Goal: Information Seeking & Learning: Learn about a topic

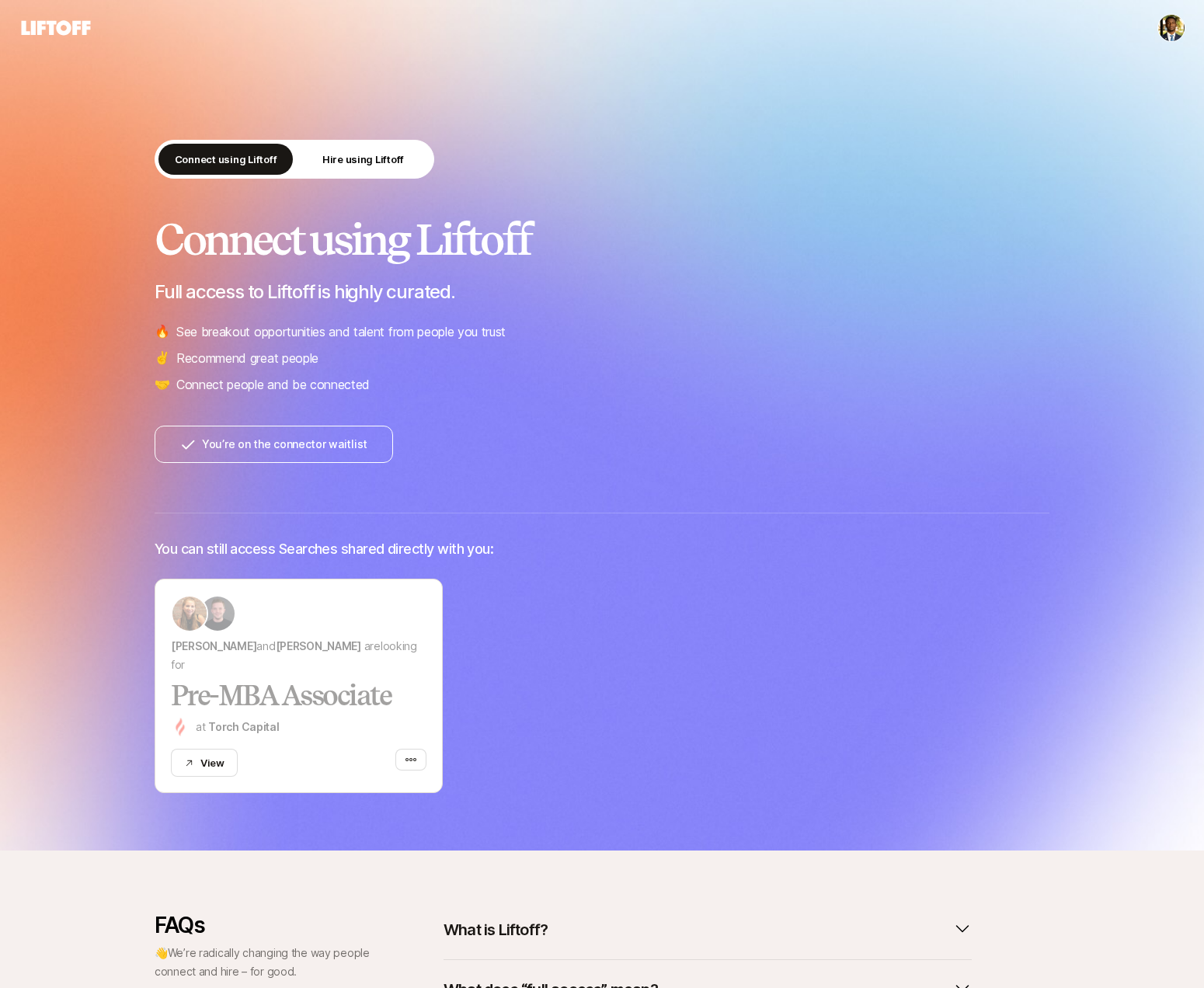
click at [402, 180] on div "Connect using Liftoff Hire using Liftoff" at bounding box center [602, 163] width 895 height 45
click at [397, 165] on p "Hire using Liftoff" at bounding box center [363, 158] width 82 height 15
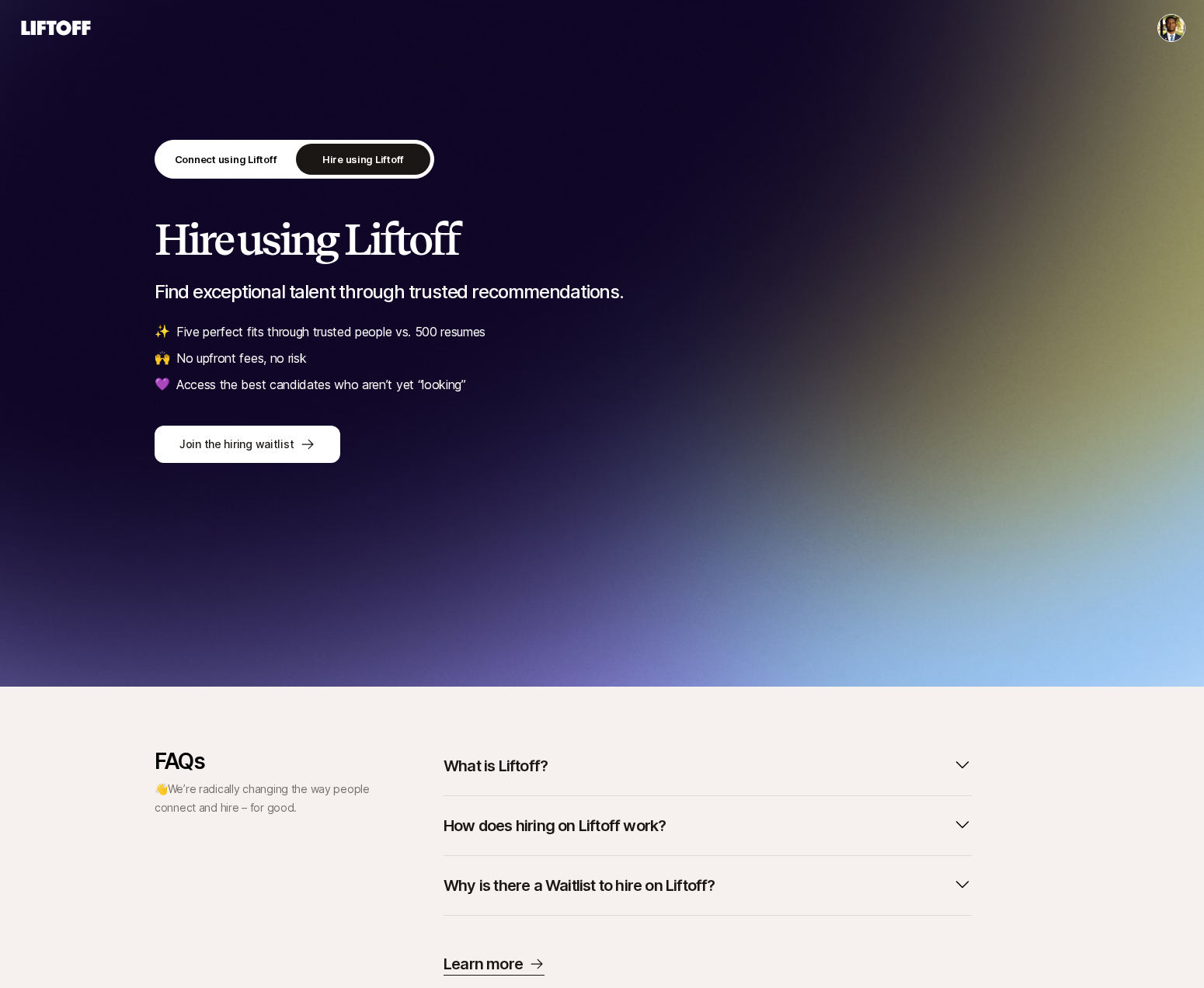
click at [302, 174] on div "Connect using Liftoff Hire using Liftoff" at bounding box center [294, 159] width 280 height 39
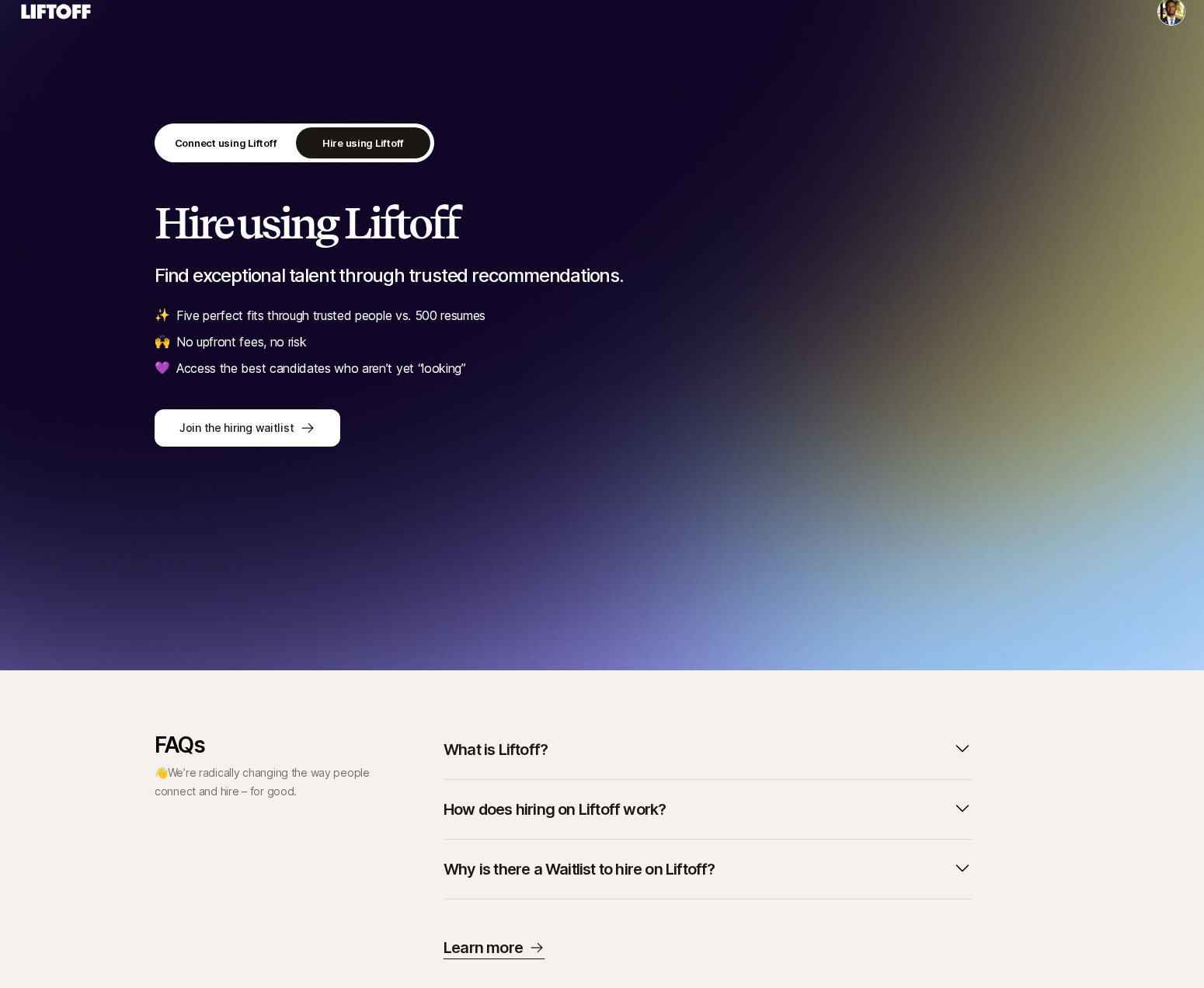
scroll to position [49, 0]
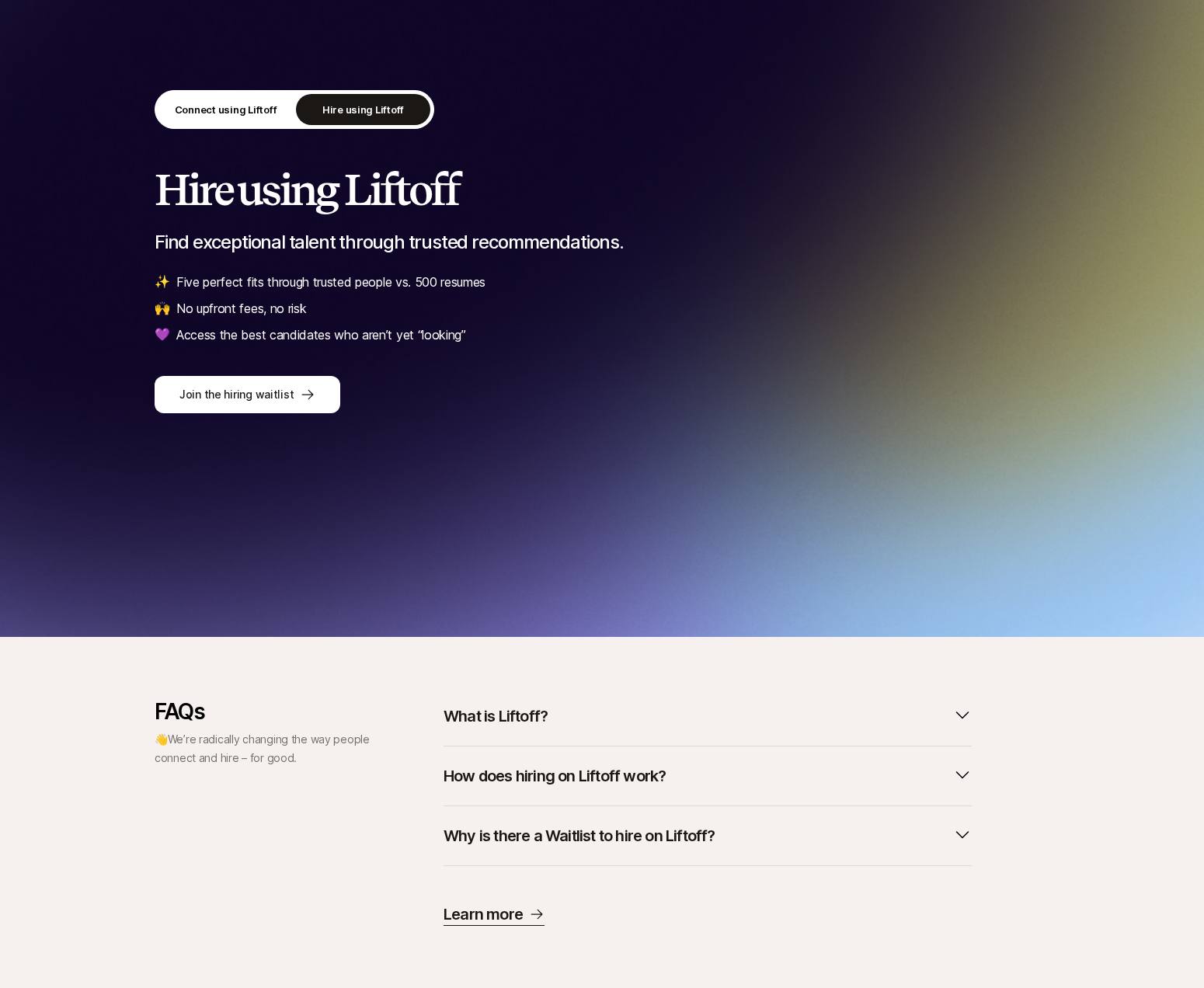
click at [683, 817] on div "Why is there a Waitlist to hire on Liftoff?" at bounding box center [708, 836] width 529 height 60
click at [694, 826] on p "Why is there a Waitlist to hire on Liftoff?" at bounding box center [579, 836] width 272 height 22
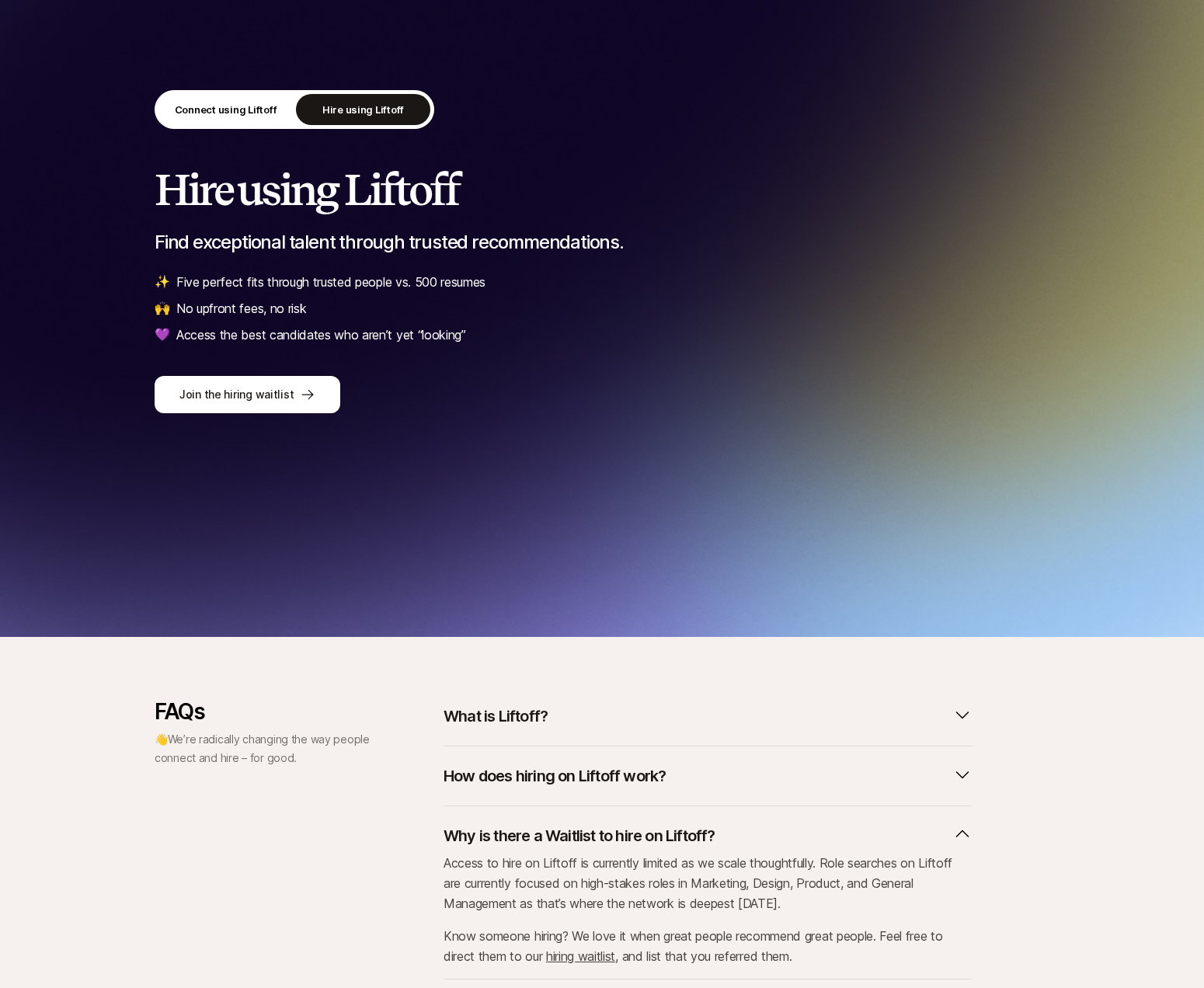
drag, startPoint x: 680, startPoint y: 746, endPoint x: 686, endPoint y: 761, distance: 16.2
click at [686, 761] on div "How does hiring on Liftoff work?" at bounding box center [708, 776] width 529 height 60
click at [693, 779] on button "How does hiring on Liftoff work?" at bounding box center [708, 776] width 529 height 34
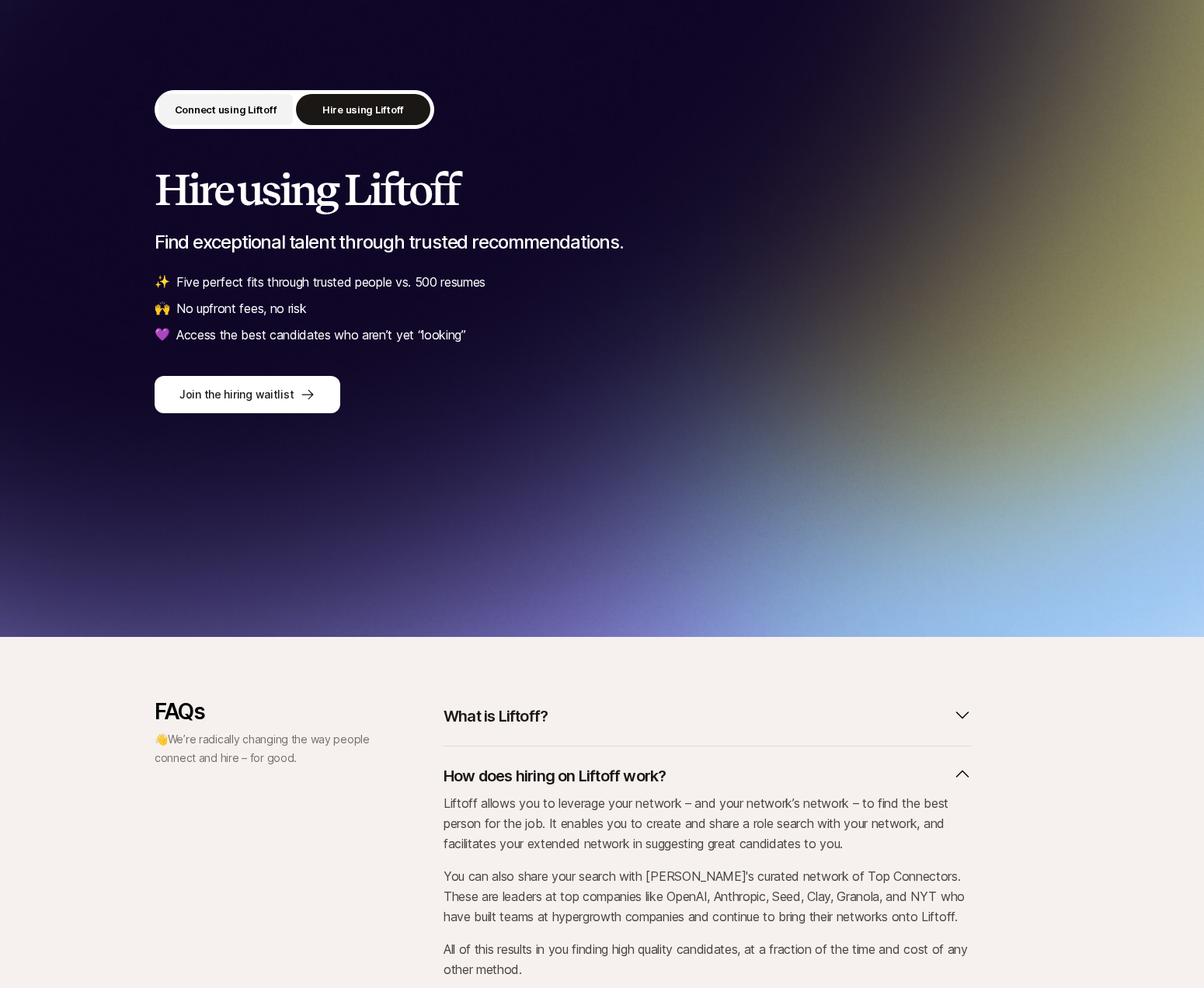
click at [189, 119] on button "Connect using Liftoff" at bounding box center [225, 110] width 134 height 31
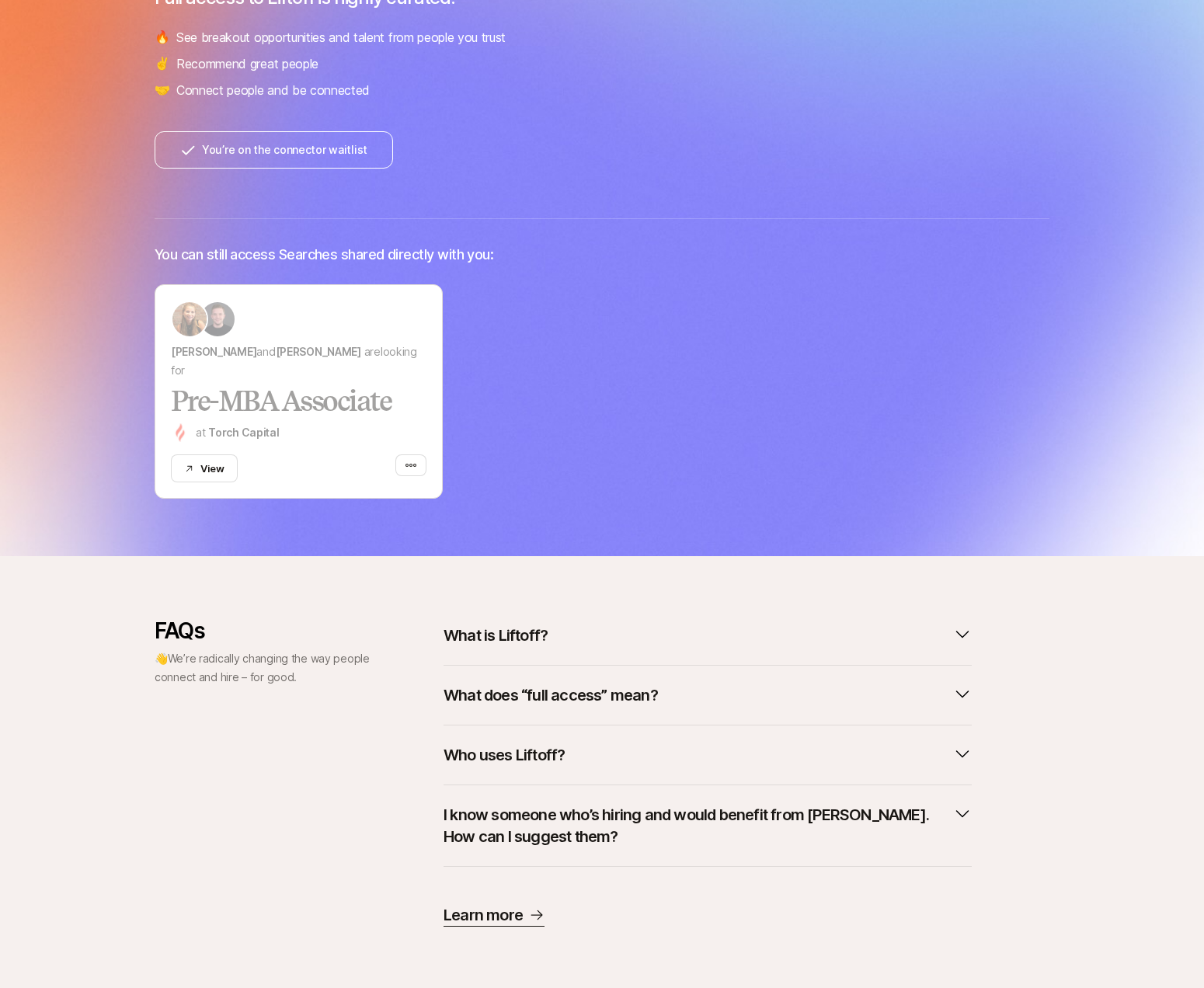
scroll to position [295, 0]
click at [491, 923] on p "Learn more" at bounding box center [483, 914] width 79 height 22
click at [186, 460] on button "View" at bounding box center [204, 467] width 67 height 28
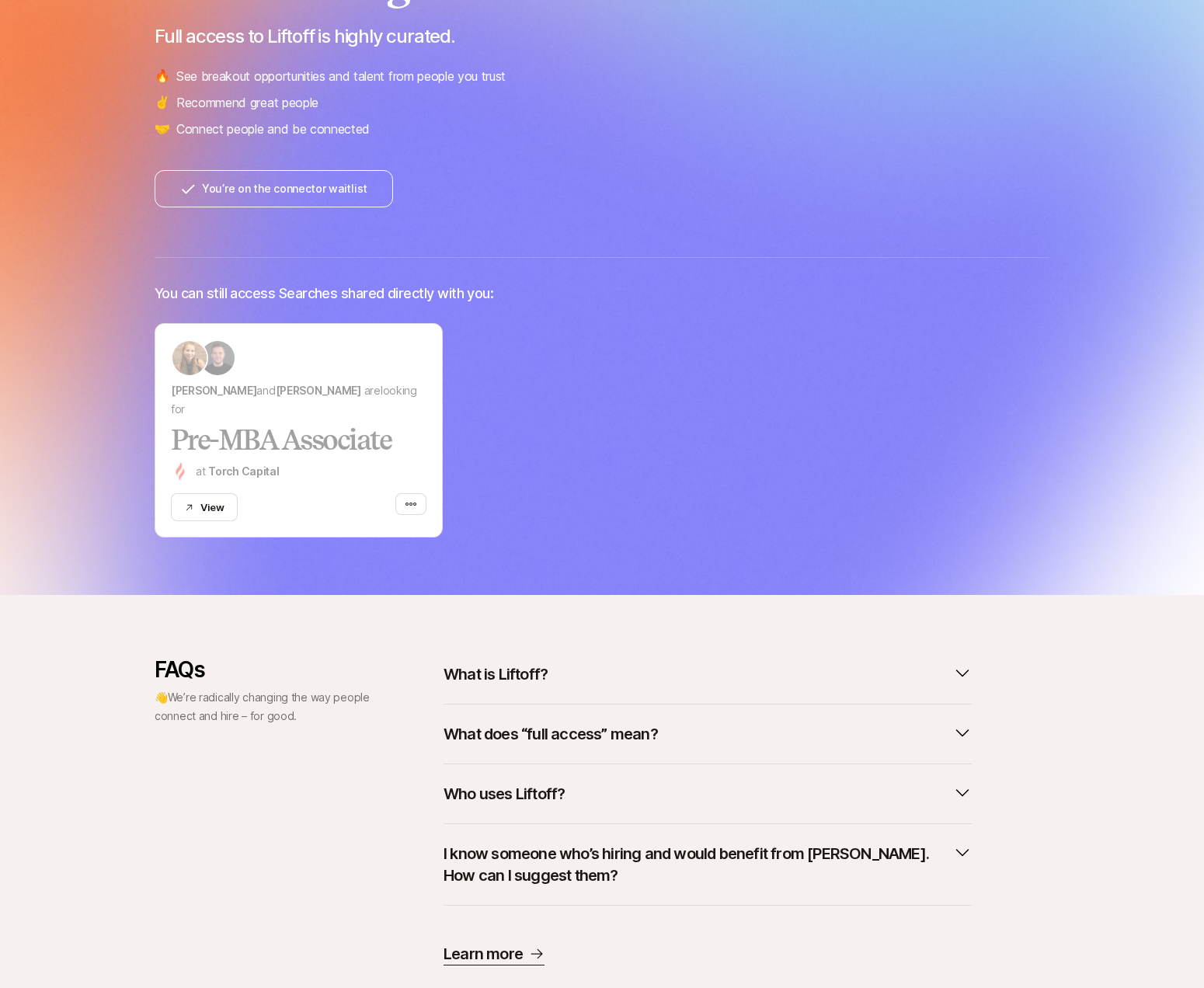
scroll to position [218, 0]
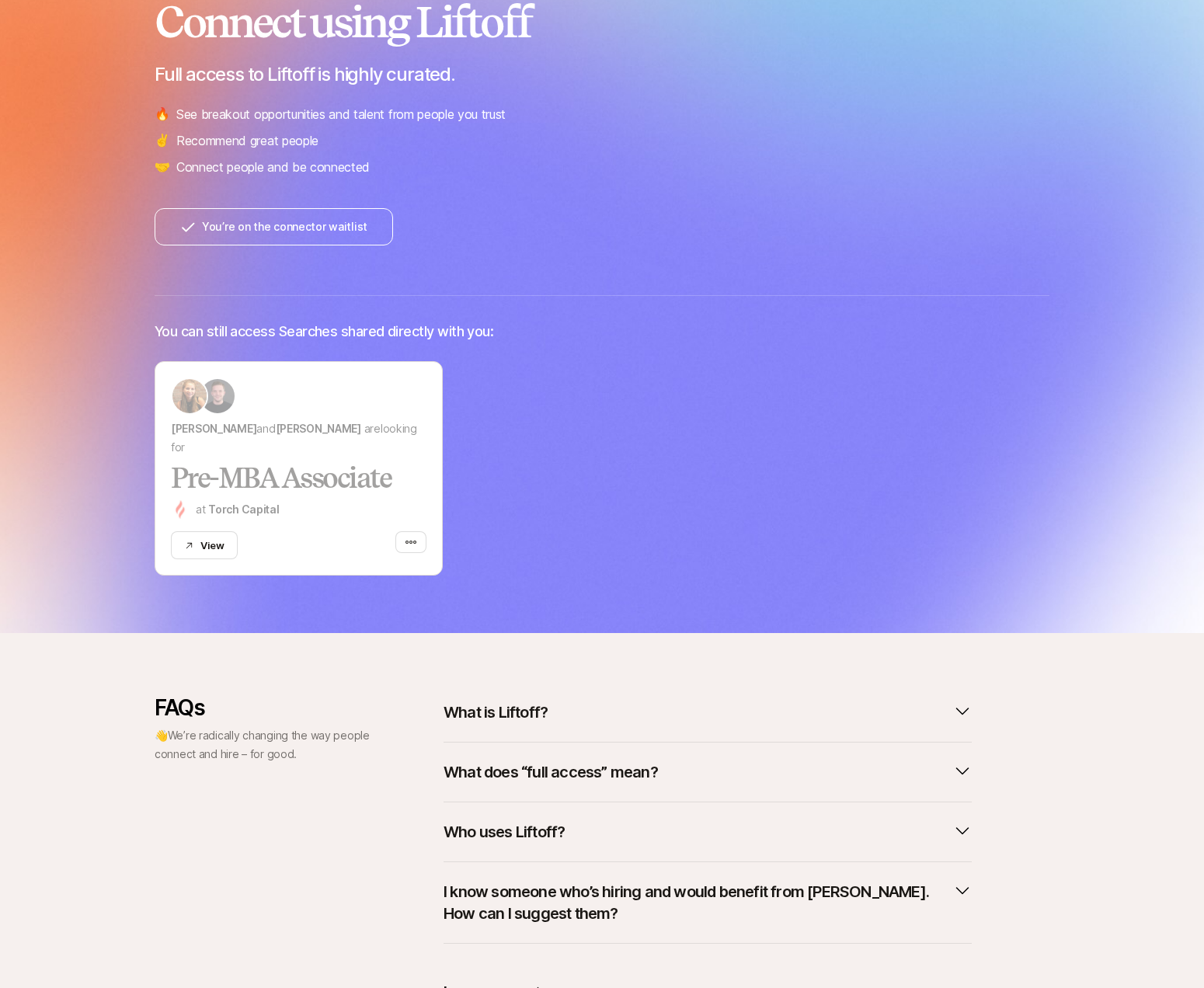
click at [657, 761] on button "What does “full access” mean?" at bounding box center [708, 772] width 529 height 34
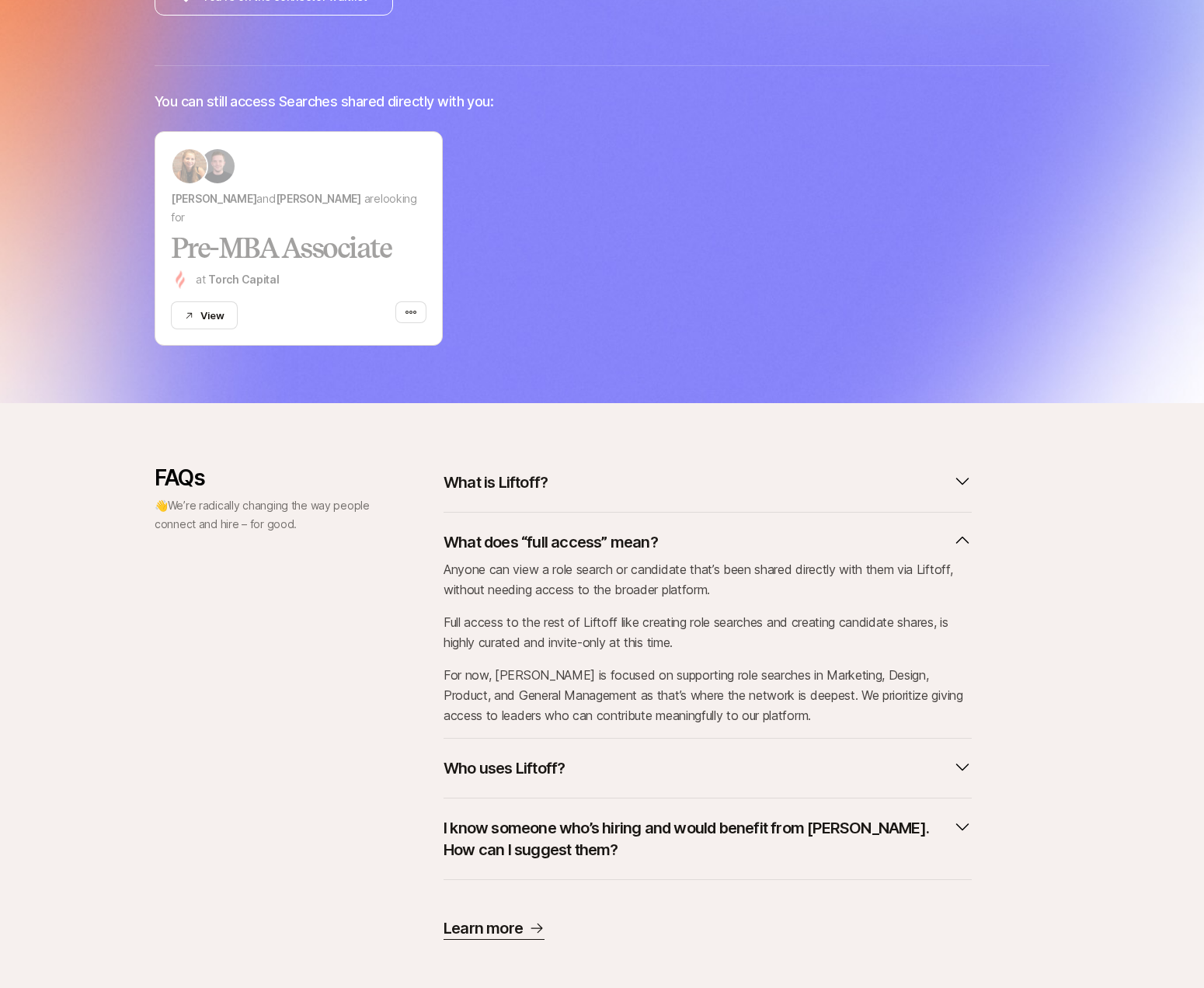
scroll to position [450, 0]
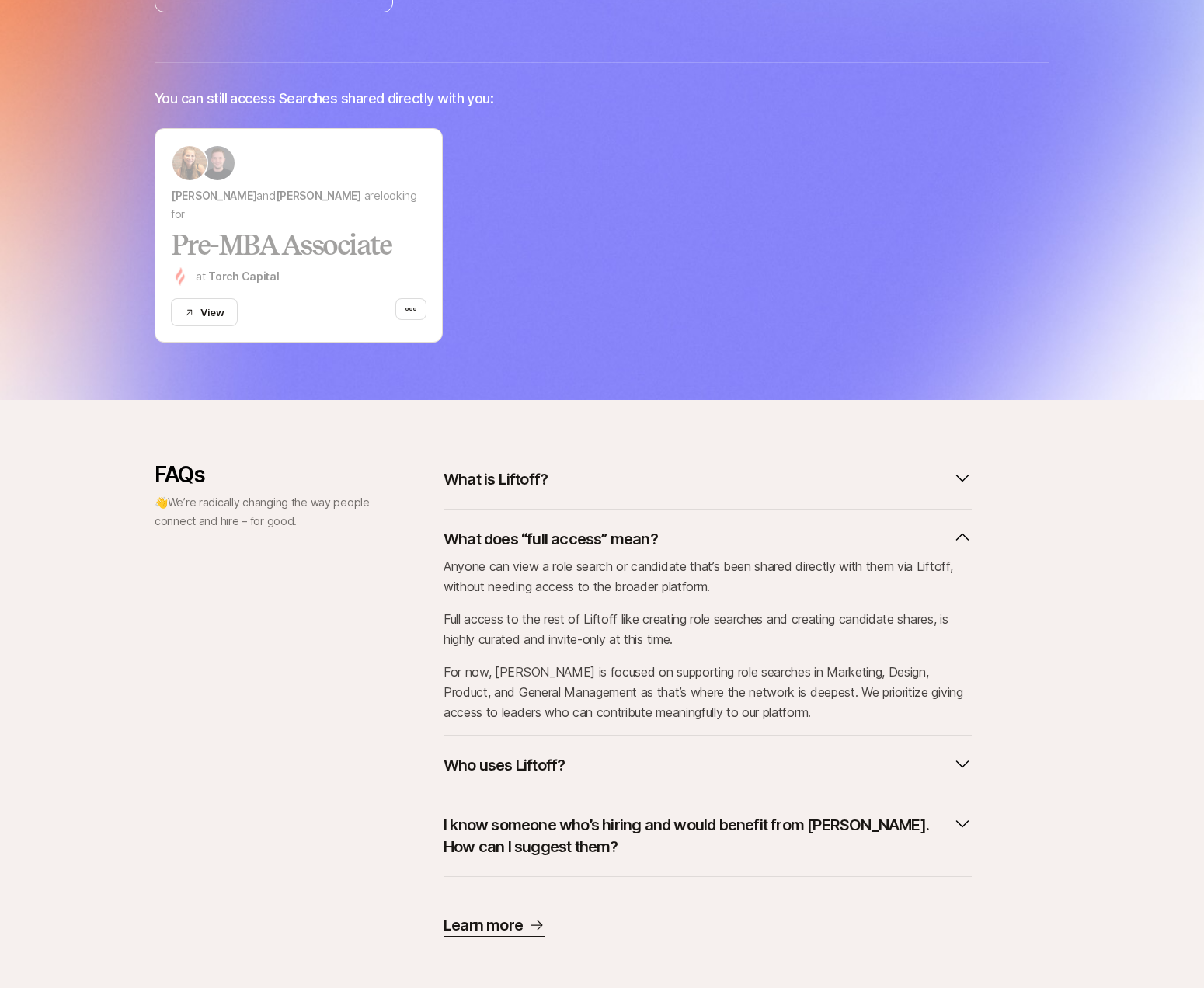
click at [644, 793] on div "Who uses Liftoff?" at bounding box center [708, 765] width 529 height 60
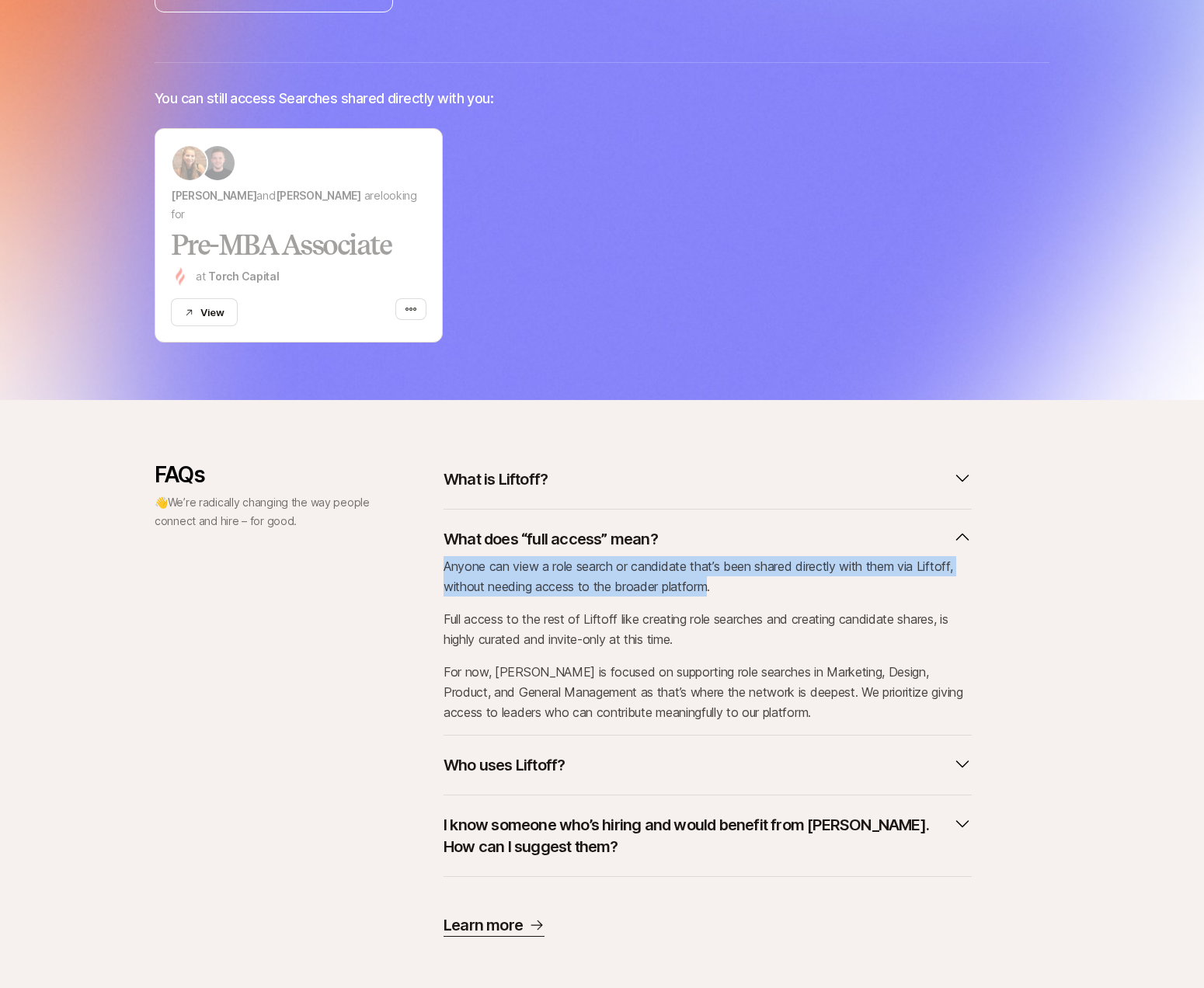
drag, startPoint x: 433, startPoint y: 572, endPoint x: 707, endPoint y: 584, distance: 274.3
click at [710, 587] on div "FAQs 👋 We’re radically changing the way people connect and hire – for good. Wha…" at bounding box center [602, 699] width 895 height 475
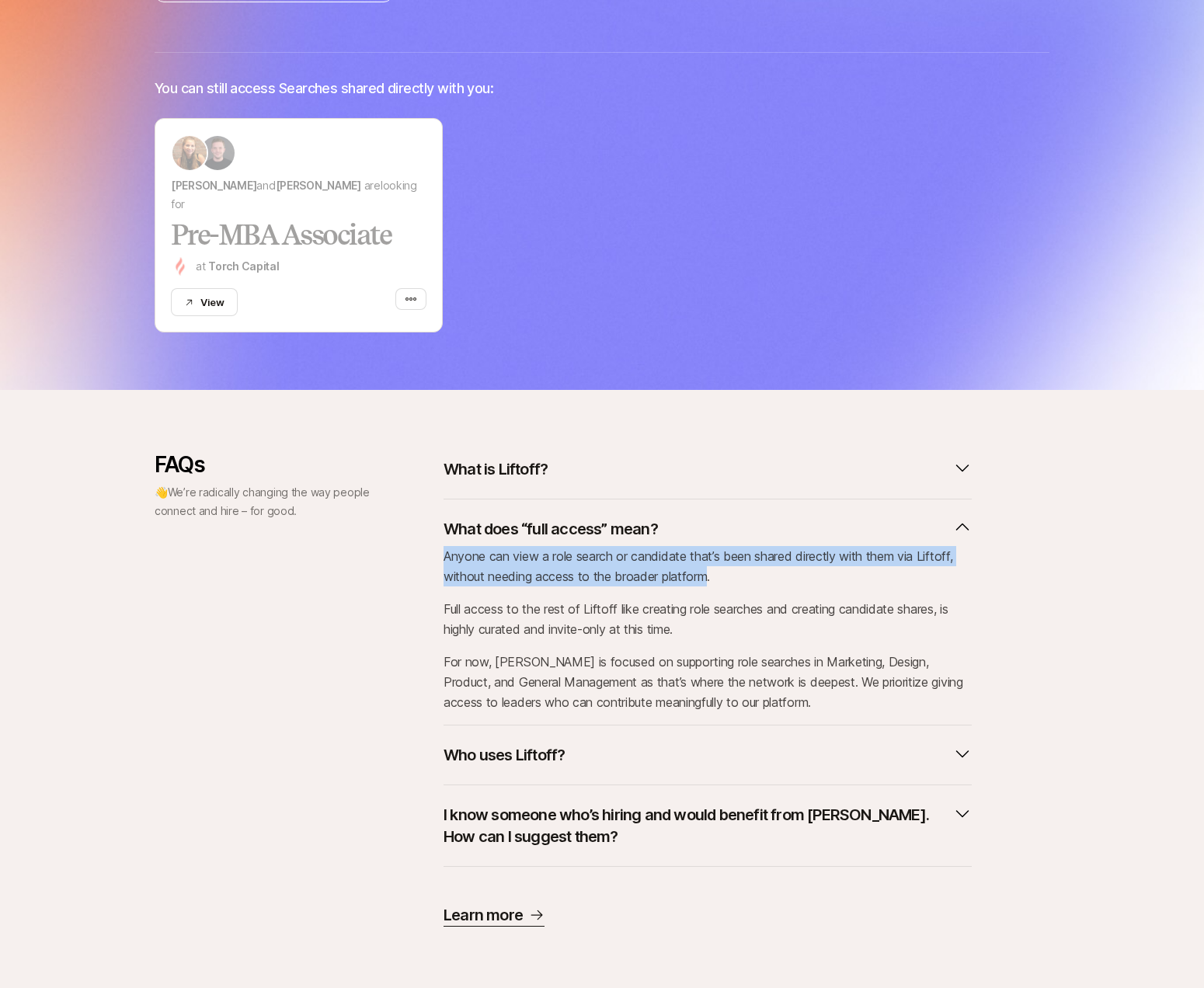
scroll to position [461, 0]
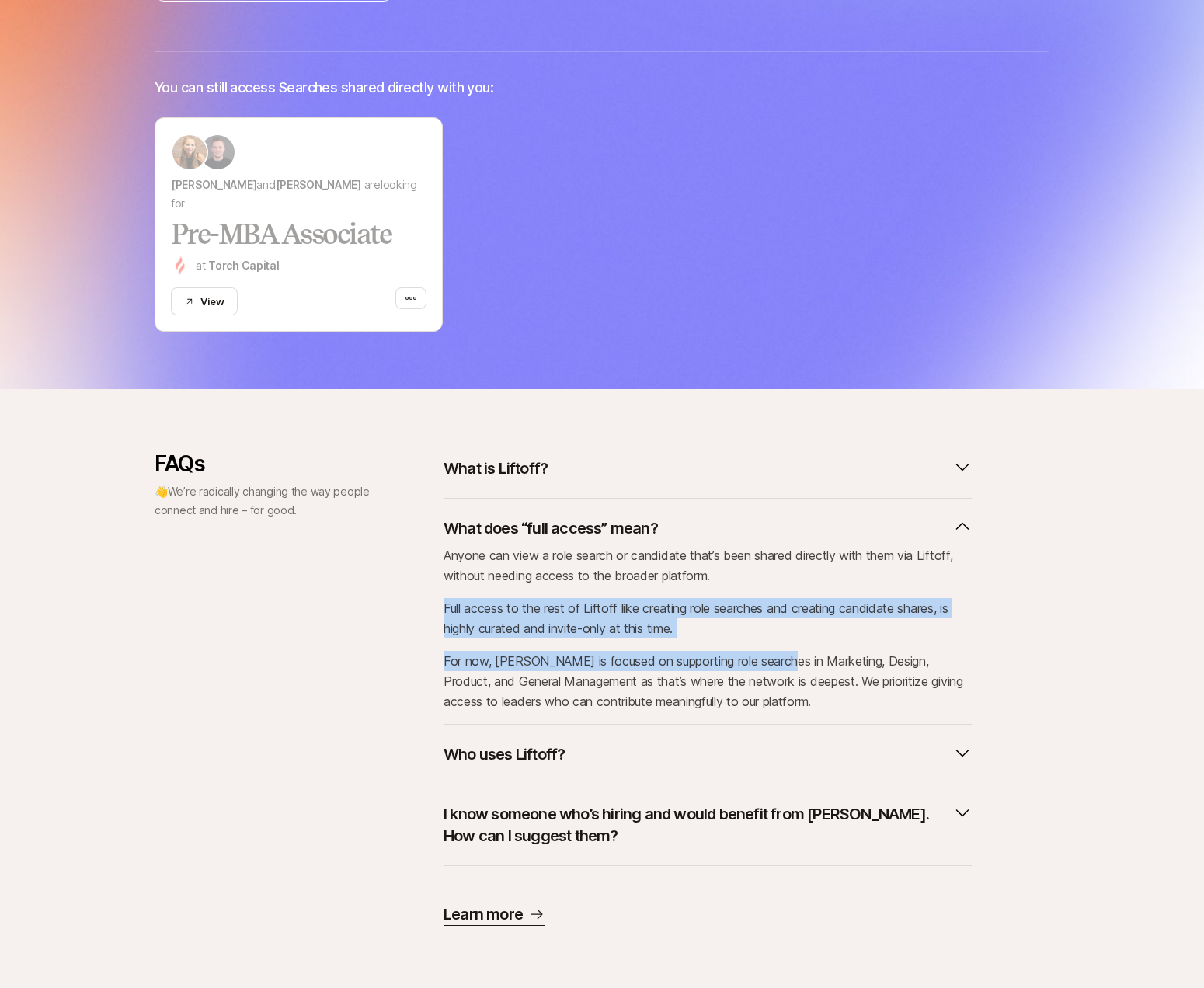
drag, startPoint x: 440, startPoint y: 614, endPoint x: 769, endPoint y: 666, distance: 333.1
click at [769, 666] on div "FAQs 👋 We’re radically changing the way people connect and hire – for good. Wha…" at bounding box center [602, 689] width 895 height 475
click at [524, 912] on link "Learn more" at bounding box center [494, 914] width 101 height 22
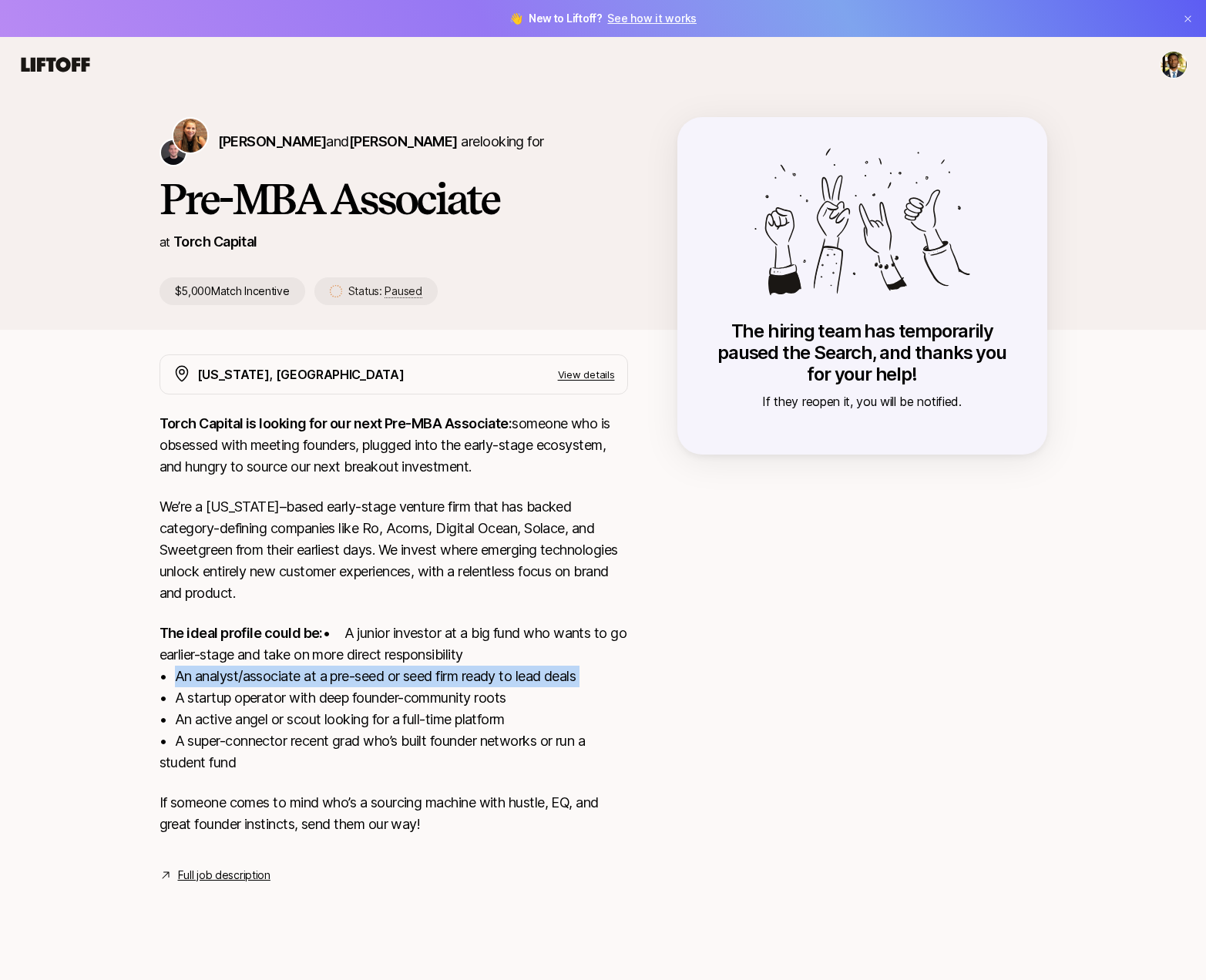
drag, startPoint x: 169, startPoint y: 696, endPoint x: 587, endPoint y: 706, distance: 418.1
click at [587, 706] on p "The ideal profile could be: • A junior investor at a big fund who wants to go e…" at bounding box center [393, 697] width 468 height 151
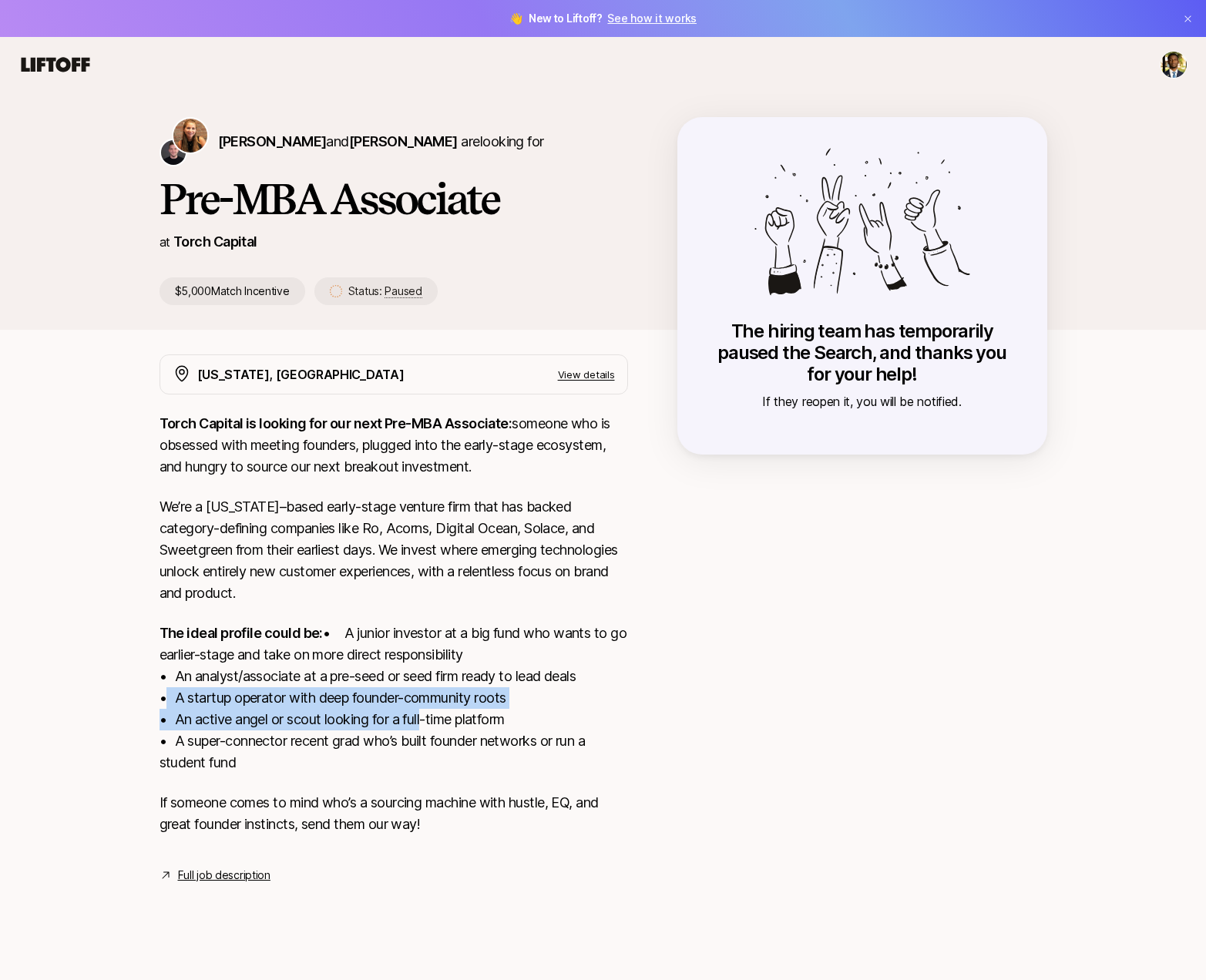
drag, startPoint x: 155, startPoint y: 716, endPoint x: 440, endPoint y: 573, distance: 318.9
click at [417, 726] on div "New York, NY View details Torch Capital is looking for our next Pre-MBA Associa…" at bounding box center [603, 619] width 925 height 530
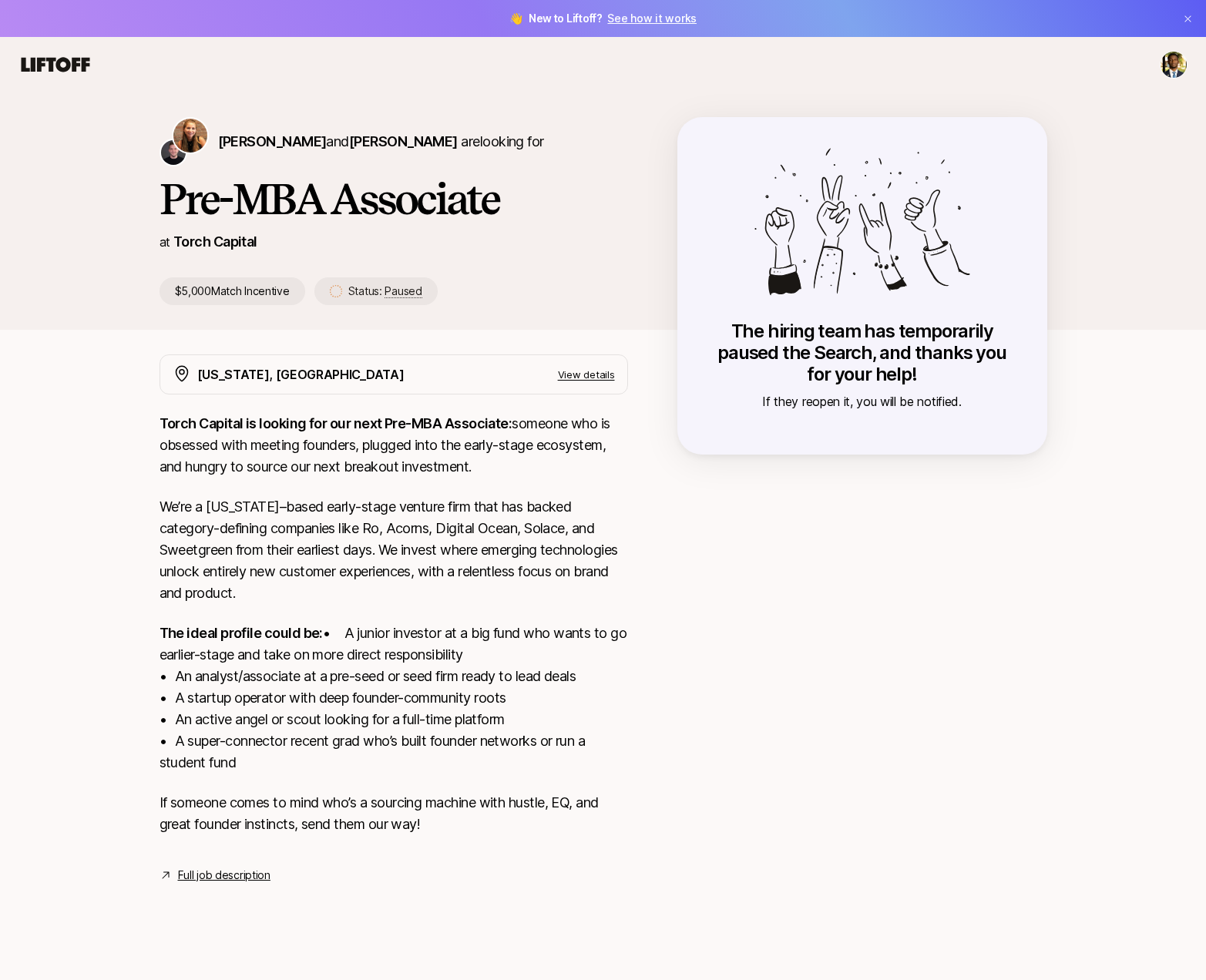
click at [583, 390] on div "New York, NY View details" at bounding box center [393, 374] width 468 height 40
click at [582, 383] on div "New York, NY View details" at bounding box center [406, 375] width 417 height 20
click at [576, 377] on p "View details" at bounding box center [587, 374] width 57 height 15
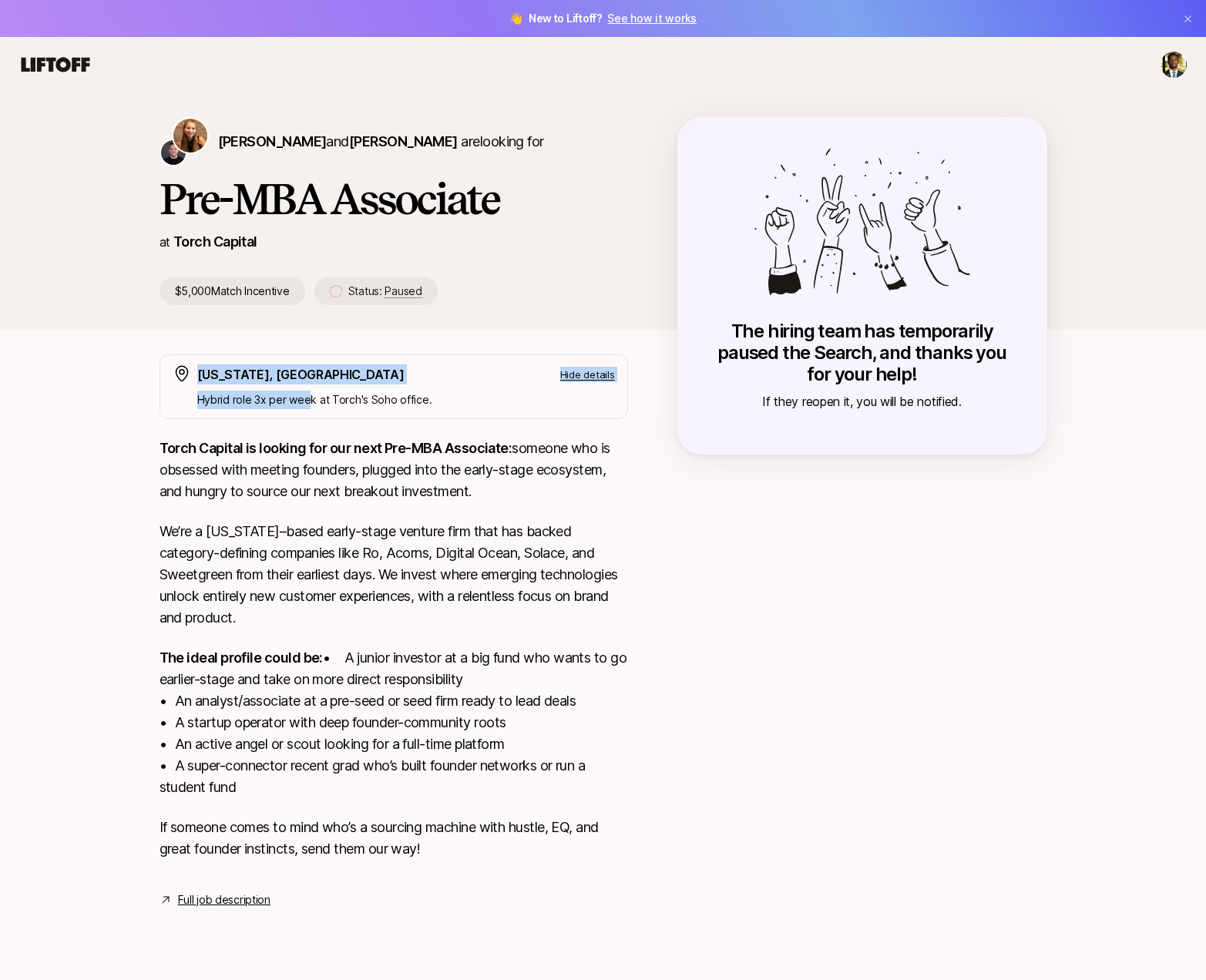
drag, startPoint x: 185, startPoint y: 377, endPoint x: 305, endPoint y: 406, distance: 123.5
click at [305, 406] on div "New York, NY Hide details Hybrid role 3x per week at Torch's Soho office." at bounding box center [393, 386] width 468 height 65
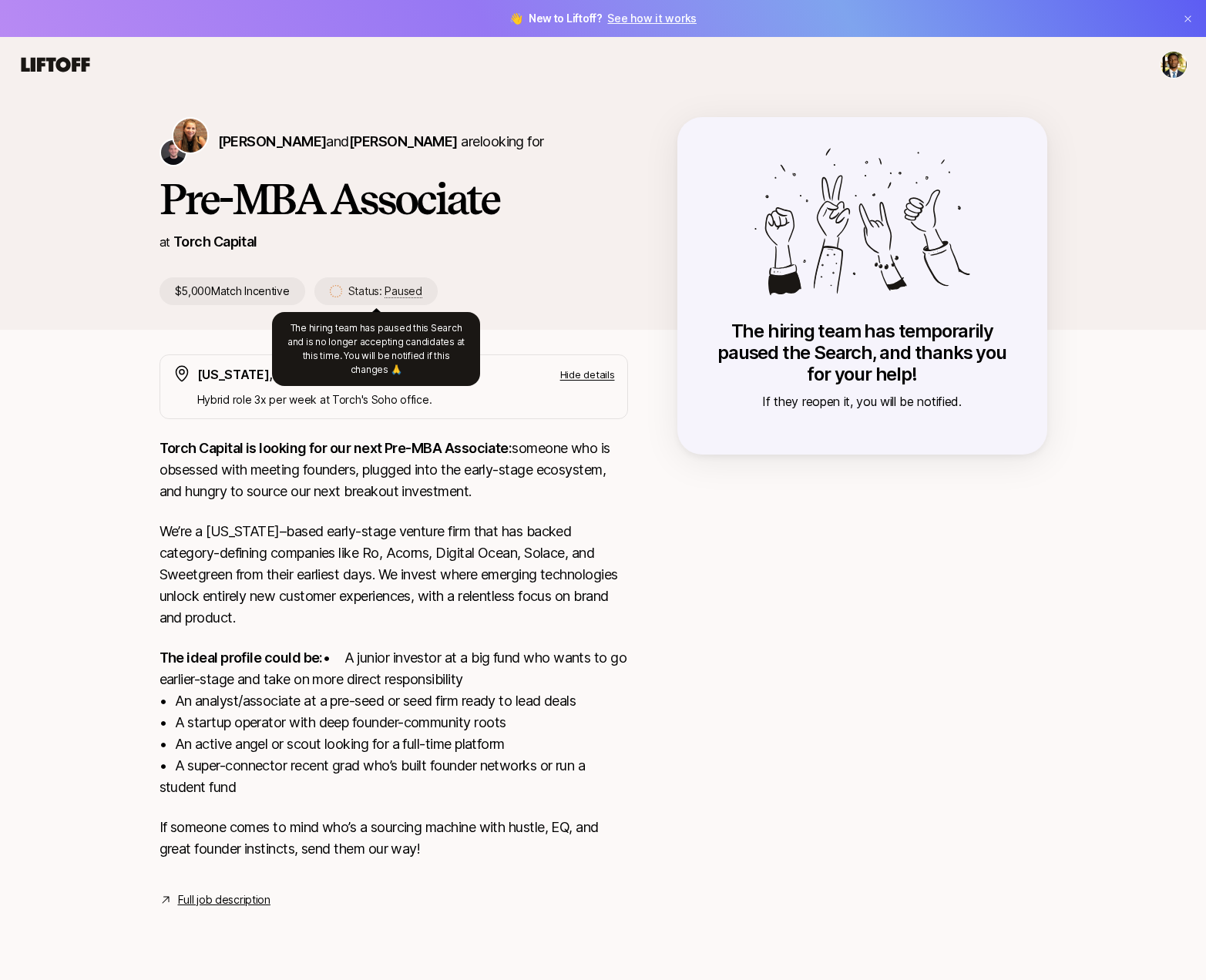
drag, startPoint x: 409, startPoint y: 277, endPoint x: 417, endPoint y: 286, distance: 12.0
click at [409, 277] on div "Status: Paused" at bounding box center [376, 291] width 123 height 28
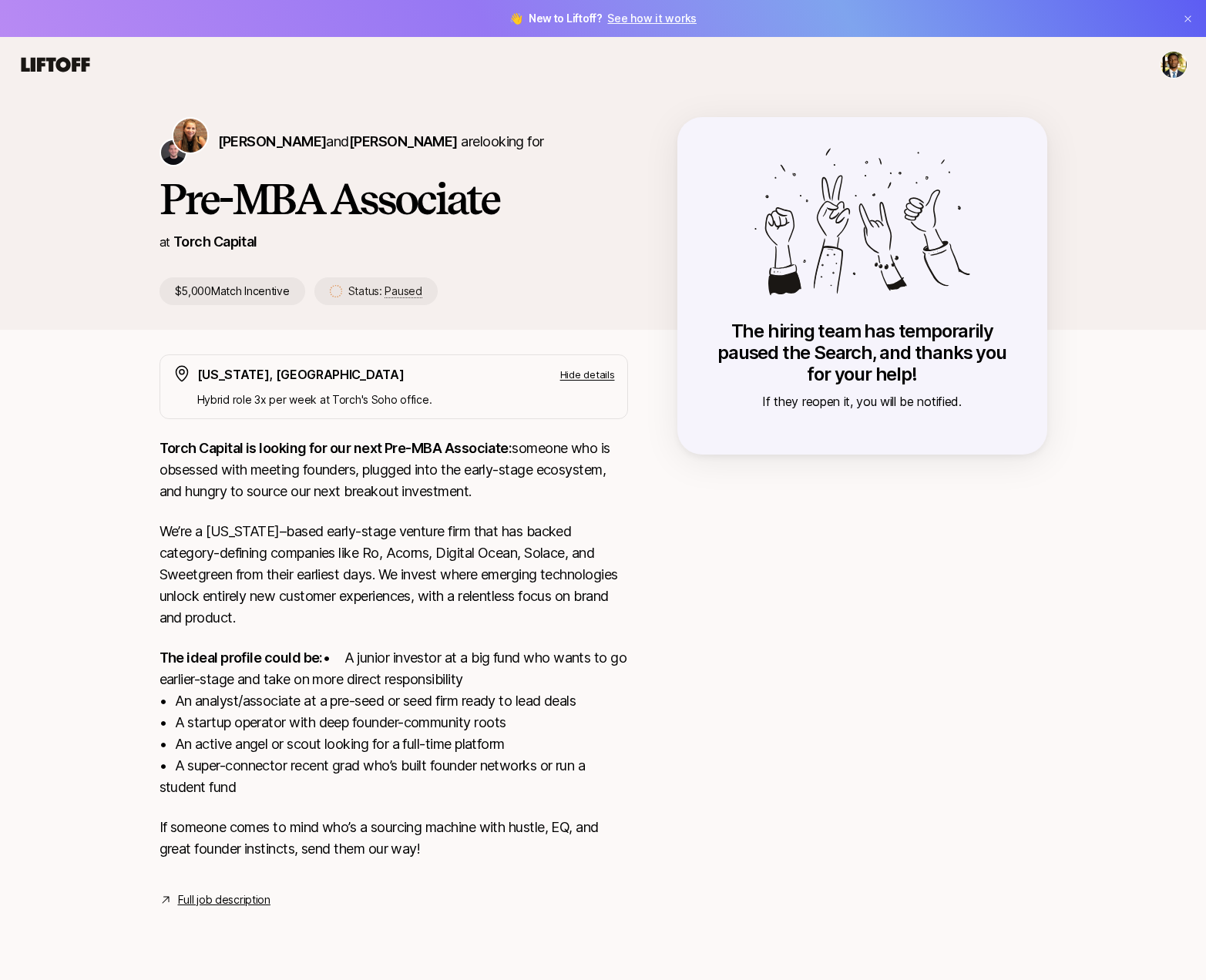
click at [419, 288] on span "Paused" at bounding box center [402, 292] width 37 height 14
drag, startPoint x: 384, startPoint y: 281, endPoint x: 374, endPoint y: 283, distance: 10.2
click at [384, 281] on div "Status: Paused" at bounding box center [376, 291] width 123 height 28
click at [371, 284] on p "Status: Paused" at bounding box center [385, 291] width 74 height 19
click at [377, 296] on p "Status: Paused" at bounding box center [385, 291] width 74 height 19
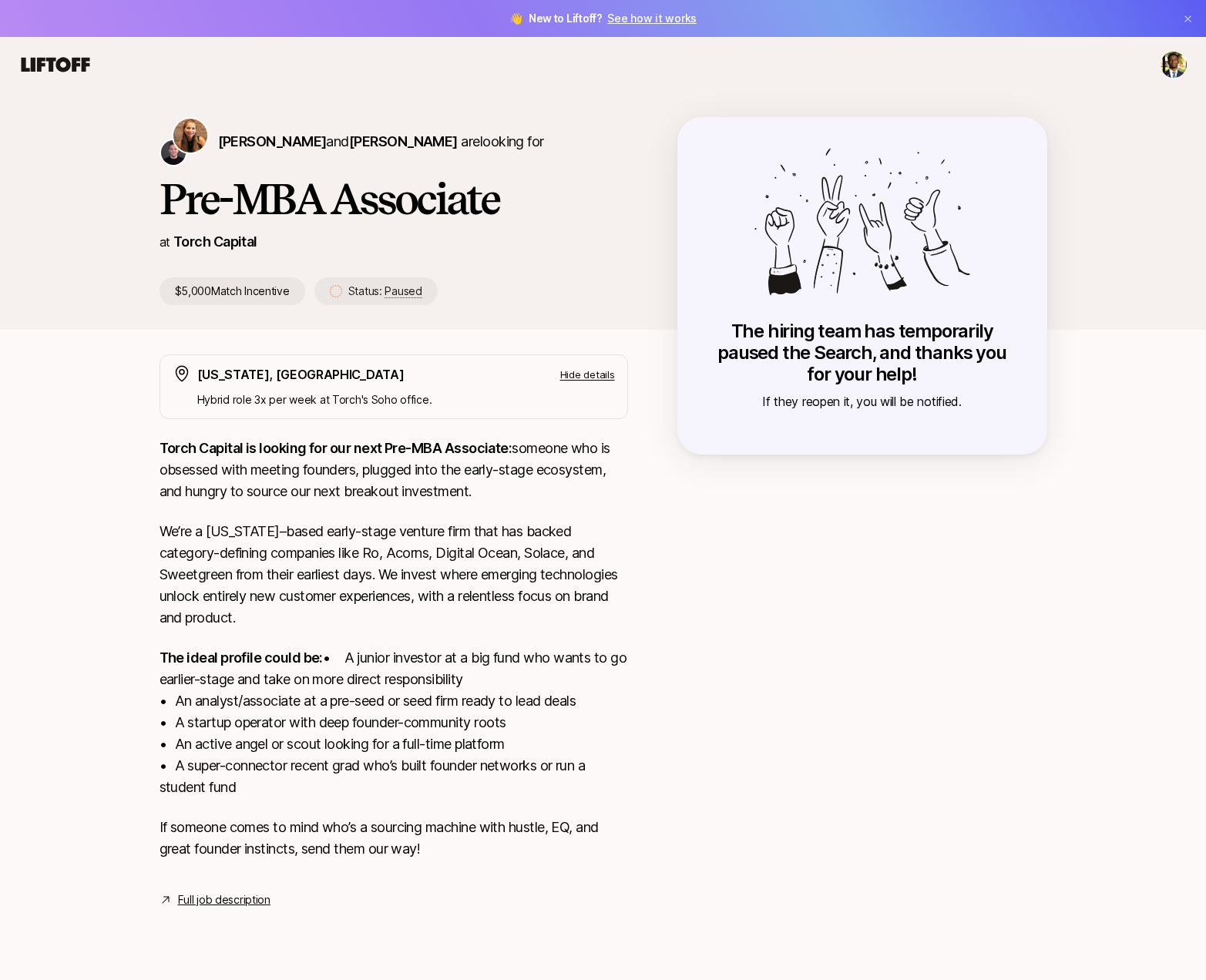
click at [400, 294] on span "Paused" at bounding box center [402, 292] width 37 height 14
click at [412, 339] on div "Katie Reiner and Christopher Harper are looking for Pre-MBA Associate at Torch …" at bounding box center [603, 224] width 1206 height 262
click at [581, 368] on p "Hide details" at bounding box center [587, 374] width 54 height 15
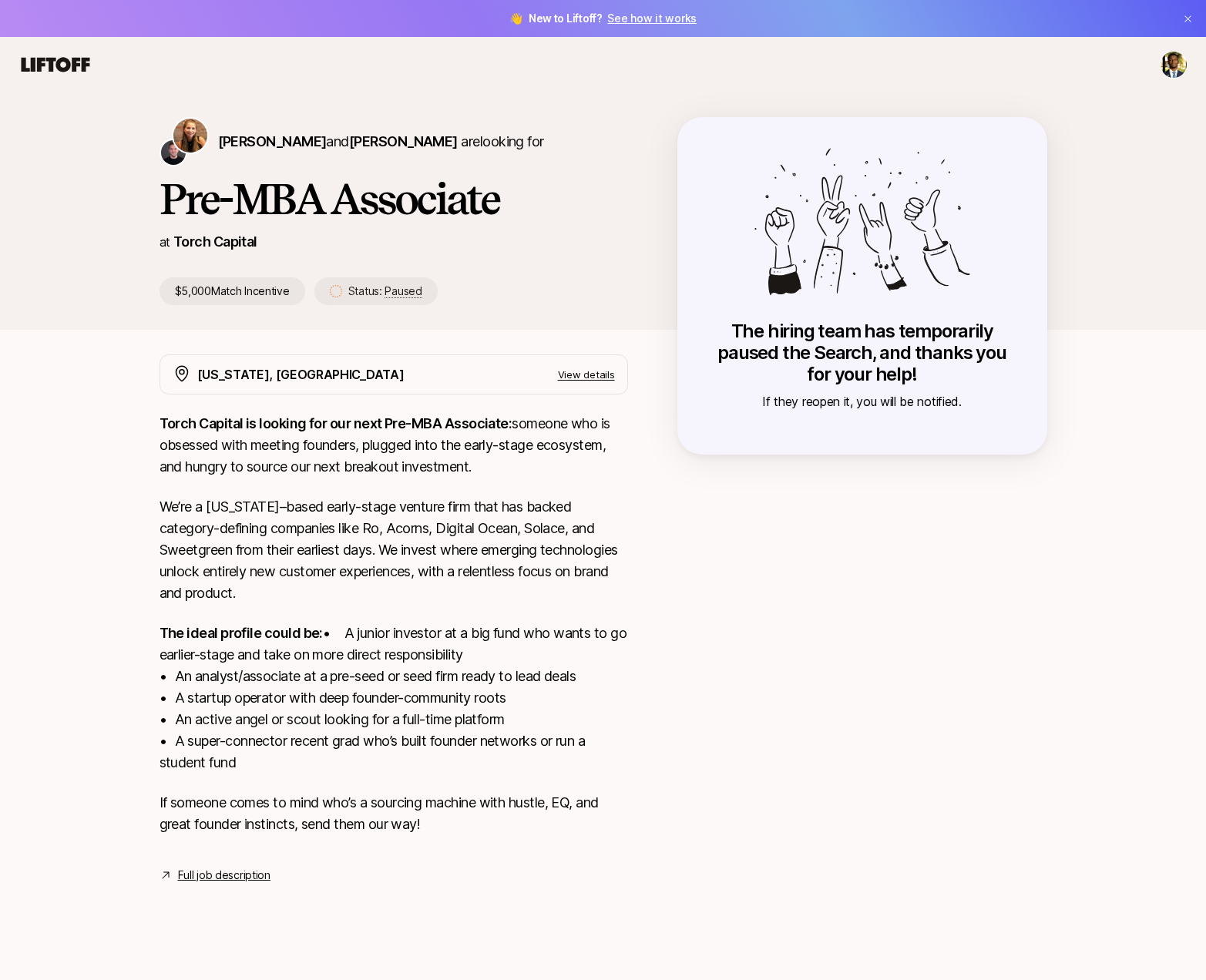
click at [206, 885] on link "Full job description" at bounding box center [225, 875] width 93 height 19
